Goal: Task Accomplishment & Management: Manage account settings

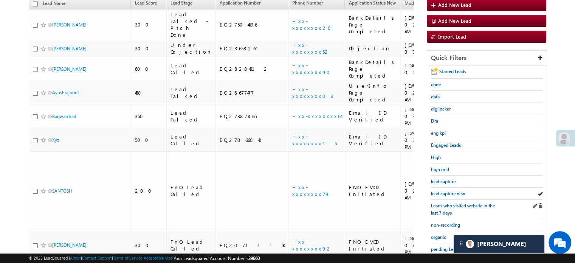
scroll to position [2995, 0]
click at [449, 194] on span "lead capture new" at bounding box center [448, 194] width 34 height 6
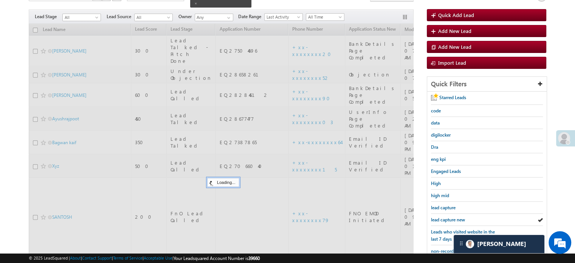
scroll to position [49, 0]
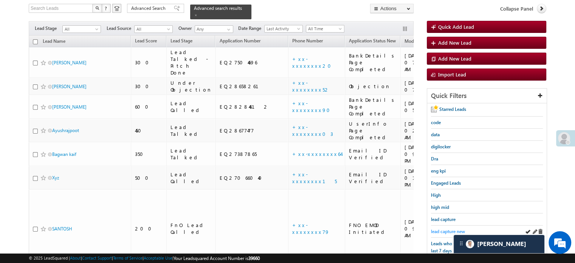
click at [434, 229] on span "lead capture new" at bounding box center [448, 231] width 34 height 6
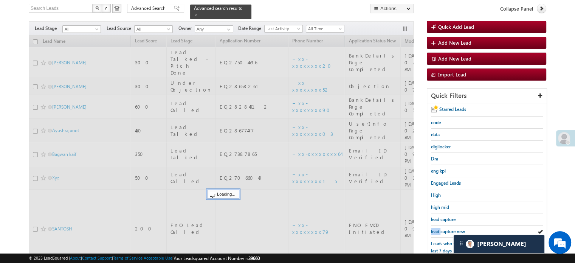
click at [434, 229] on span "lead capture new" at bounding box center [448, 231] width 34 height 6
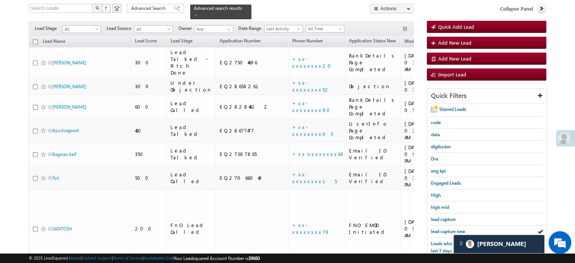
click at [434, 229] on span "lead capture new" at bounding box center [448, 231] width 34 height 6
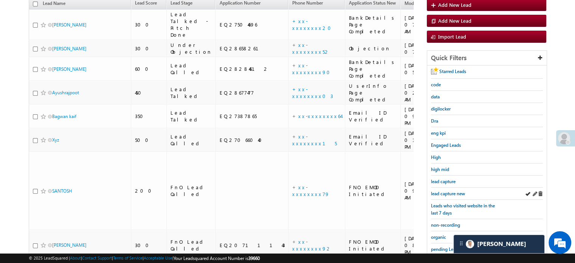
click at [451, 187] on div "lead capture new" at bounding box center [487, 193] width 112 height 12
click at [453, 191] on span "lead capture new" at bounding box center [448, 194] width 34 height 6
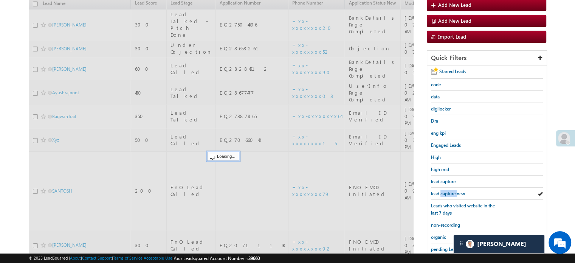
click at [453, 191] on span "lead capture new" at bounding box center [448, 194] width 34 height 6
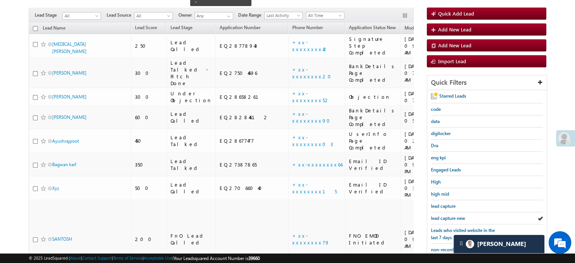
scroll to position [49, 0]
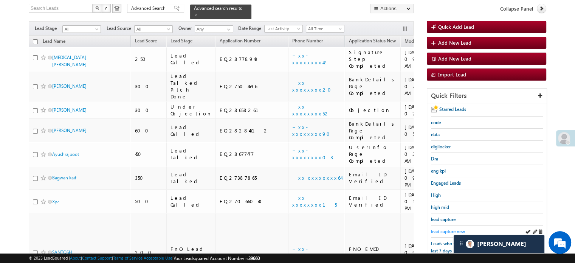
click at [441, 228] on span "lead capture new" at bounding box center [448, 231] width 34 height 6
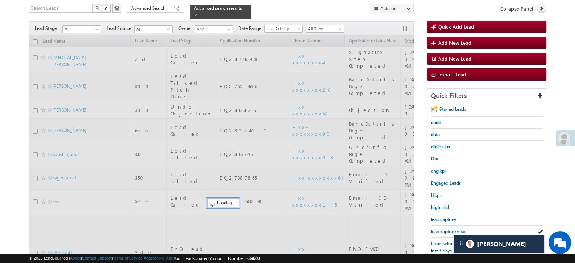
click at [441, 228] on span "lead capture new" at bounding box center [448, 231] width 34 height 6
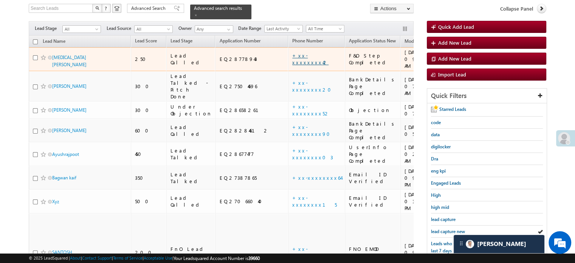
click at [292, 52] on link "+xx-xxxxxxxx42" at bounding box center [310, 58] width 36 height 13
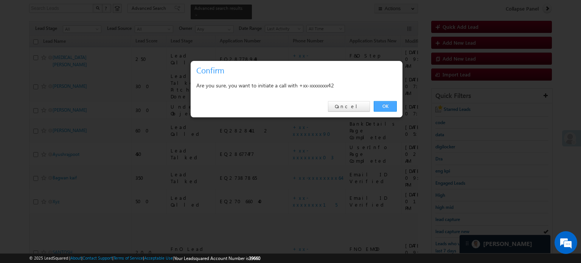
click at [393, 102] on link "OK" at bounding box center [384, 106] width 23 height 11
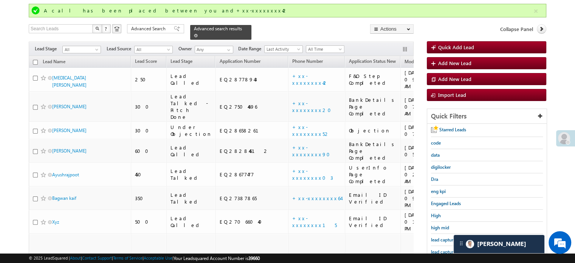
scroll to position [69, 0]
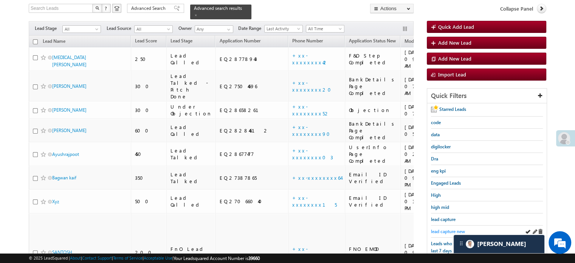
click at [454, 230] on span "lead capture new" at bounding box center [448, 231] width 34 height 6
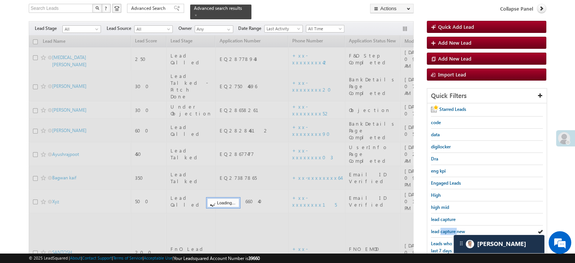
click at [454, 230] on span "lead capture new" at bounding box center [448, 231] width 34 height 6
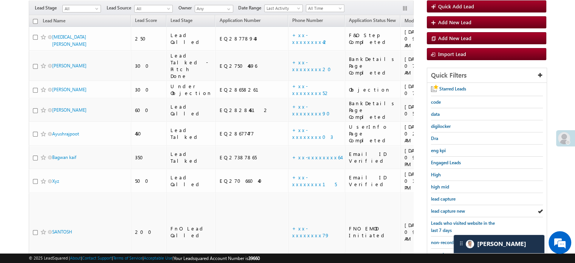
scroll to position [49, 0]
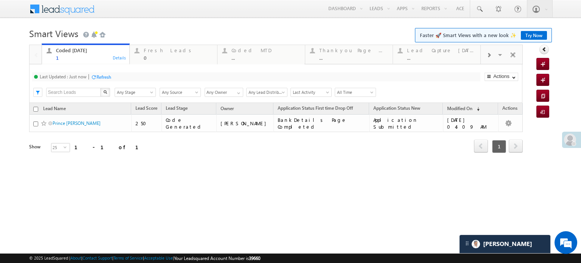
drag, startPoint x: 0, startPoint y: 0, endPoint x: 107, endPoint y: 77, distance: 131.9
click at [107, 77] on div "Refresh" at bounding box center [103, 77] width 15 height 6
click at [124, 76] on div at bounding box center [122, 77] width 6 height 6
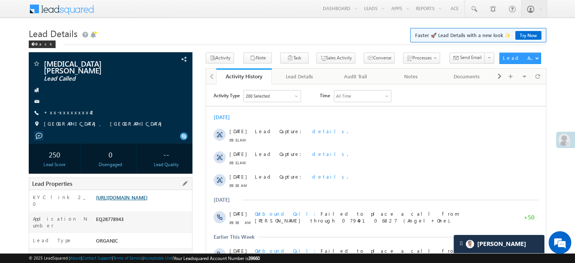
click at [147, 194] on link "[URL][DOMAIN_NAME]" at bounding box center [121, 197] width 51 height 6
